Goal: Task Accomplishment & Management: Use online tool/utility

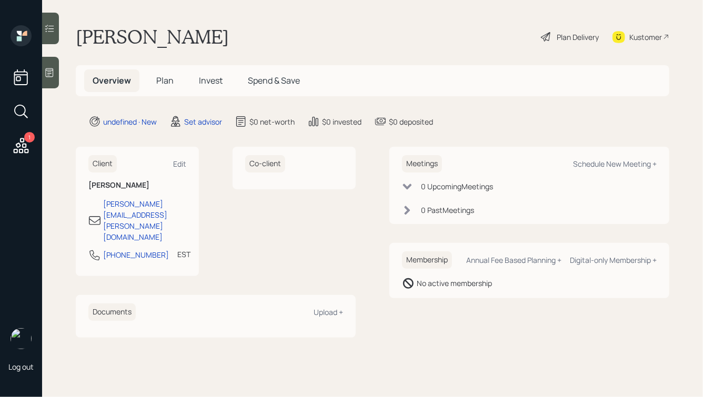
click at [48, 65] on div at bounding box center [50, 73] width 17 height 32
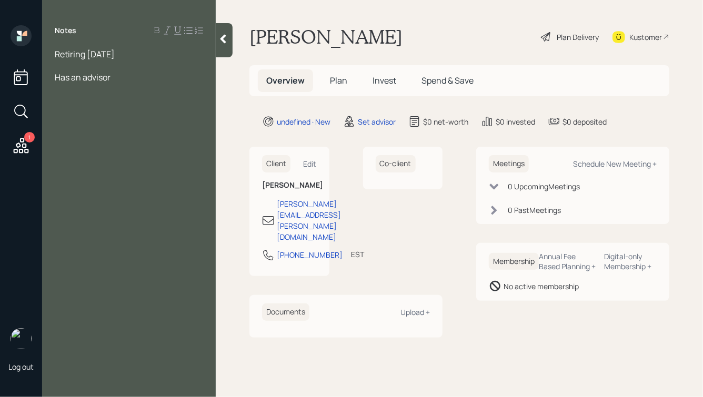
click at [225, 37] on icon at bounding box center [223, 39] width 11 height 11
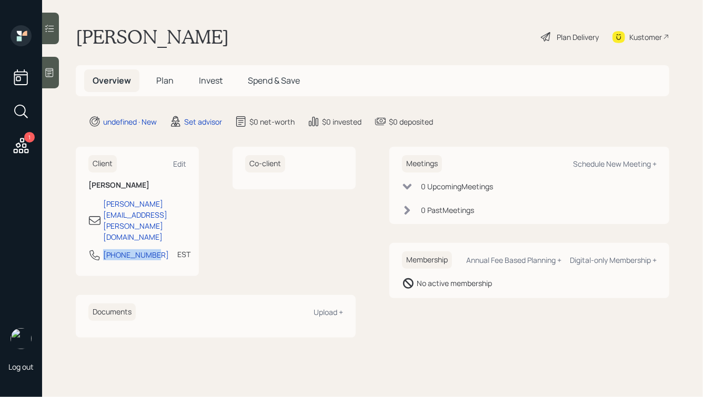
drag, startPoint x: 103, startPoint y: 225, endPoint x: 152, endPoint y: 227, distance: 49.0
click at [152, 249] on div "[PHONE_NUMBER] EST Currently 9:43 AM" at bounding box center [137, 258] width 98 height 19
copy div "[PHONE_NUMBER]"
click at [603, 164] on div "Schedule New Meeting +" at bounding box center [615, 164] width 84 height 10
select select "round-[PERSON_NAME]"
